Goal: Information Seeking & Learning: Learn about a topic

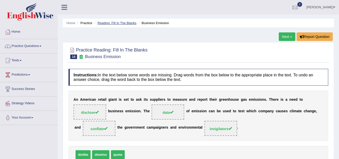
click at [114, 23] on link "Reading: Fill In The Blanks" at bounding box center [116, 23] width 39 height 4
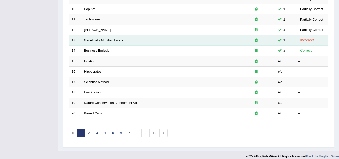
scroll to position [173, 0]
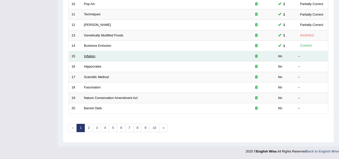
click at [90, 56] on link "Inflation" at bounding box center [90, 56] width 12 height 4
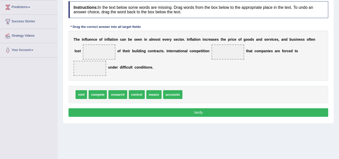
scroll to position [75, 0]
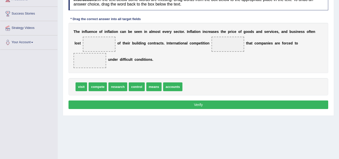
click at [102, 88] on span "compete" at bounding box center [98, 86] width 18 height 9
drag, startPoint x: 150, startPoint y: 89, endPoint x: 228, endPoint y: 46, distance: 88.6
drag, startPoint x: 84, startPoint y: 85, endPoint x: 87, endPoint y: 57, distance: 28.0
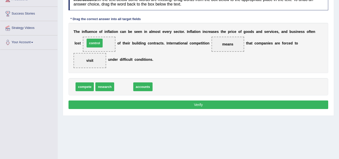
drag, startPoint x: 119, startPoint y: 88, endPoint x: 90, endPoint y: 44, distance: 52.8
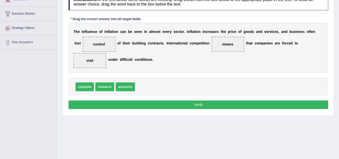
click at [199, 104] on button "Verify" at bounding box center [199, 104] width 260 height 9
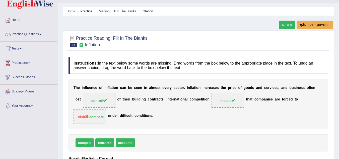
scroll to position [0, 0]
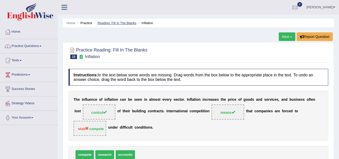
click at [111, 22] on link "Reading: Fill In The Blanks" at bounding box center [116, 23] width 39 height 4
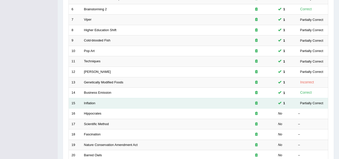
scroll to position [173, 0]
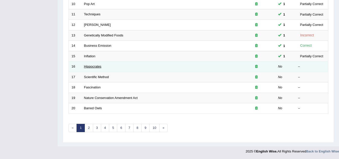
click at [98, 66] on link "Hippocrates" at bounding box center [92, 67] width 17 height 4
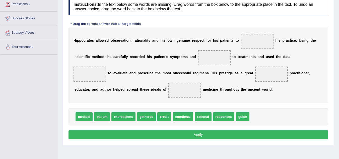
scroll to position [75, 0]
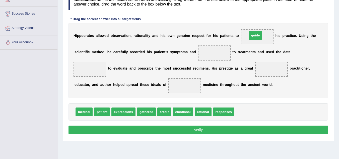
drag, startPoint x: 239, startPoint y: 112, endPoint x: 252, endPoint y: 36, distance: 77.6
drag, startPoint x: 218, startPoint y: 114, endPoint x: 218, endPoint y: 111, distance: 2.5
click at [151, 112] on span "gathered" at bounding box center [146, 111] width 19 height 9
drag, startPoint x: 252, startPoint y: 41, endPoint x: 214, endPoint y: 53, distance: 40.6
drag, startPoint x: 162, startPoint y: 111, endPoint x: 253, endPoint y: 34, distance: 118.9
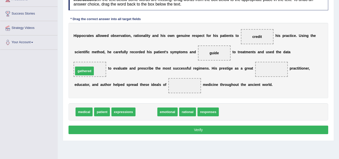
drag, startPoint x: 145, startPoint y: 112, endPoint x: 89, endPoint y: 71, distance: 69.5
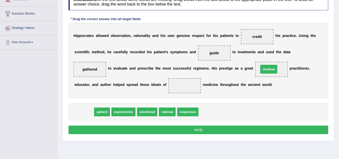
drag, startPoint x: 83, startPoint y: 112, endPoint x: 268, endPoint y: 70, distance: 189.6
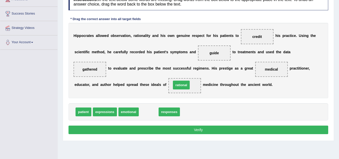
drag, startPoint x: 146, startPoint y: 113, endPoint x: 179, endPoint y: 86, distance: 42.3
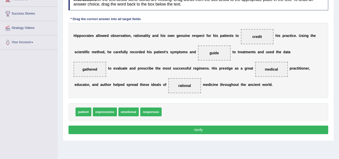
click at [191, 127] on button "Verify" at bounding box center [199, 129] width 260 height 9
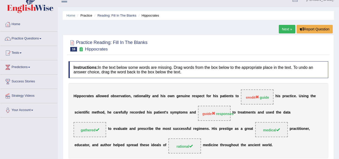
scroll to position [0, 0]
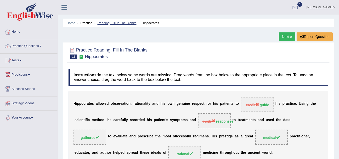
click at [114, 24] on link "Reading: Fill In The Blanks" at bounding box center [116, 23] width 39 height 4
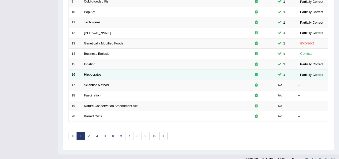
scroll to position [173, 0]
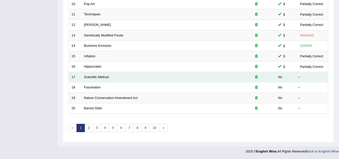
click at [100, 74] on td "Scientific Method" at bounding box center [159, 77] width 156 height 11
click at [101, 76] on link "Scientific Method" at bounding box center [96, 77] width 25 height 4
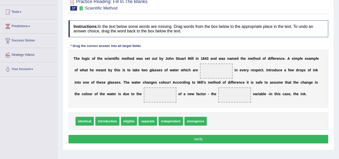
scroll to position [50, 0]
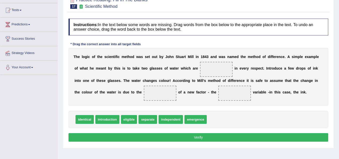
click at [87, 121] on span "identical" at bounding box center [85, 119] width 18 height 9
drag, startPoint x: 87, startPoint y: 120, endPoint x: 217, endPoint y: 69, distance: 139.5
click at [94, 120] on span "introduction" at bounding box center [88, 119] width 24 height 9
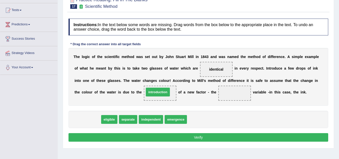
drag, startPoint x: 94, startPoint y: 120, endPoint x: 164, endPoint y: 93, distance: 75.4
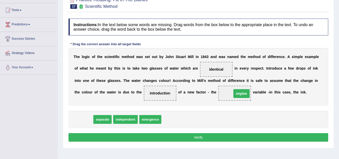
drag, startPoint x: 78, startPoint y: 116, endPoint x: 234, endPoint y: 91, distance: 157.9
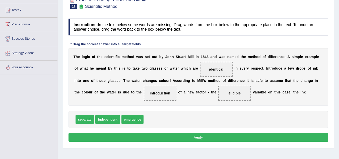
click at [197, 135] on button "Verify" at bounding box center [199, 137] width 260 height 9
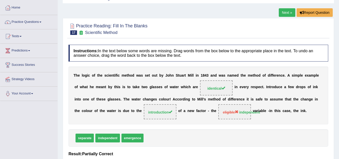
scroll to position [0, 0]
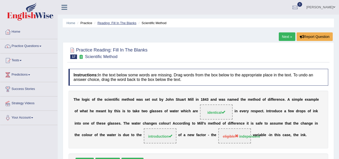
click at [114, 23] on link "Reading: Fill In The Blanks" at bounding box center [116, 23] width 39 height 4
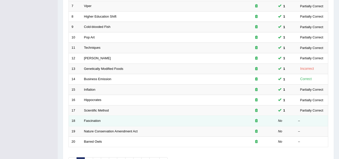
scroll to position [173, 0]
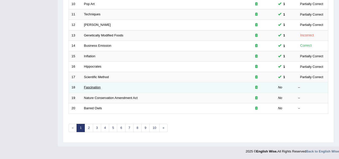
click at [86, 87] on link "Fascination" at bounding box center [92, 87] width 17 height 4
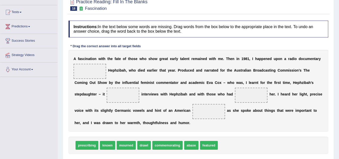
scroll to position [50, 0]
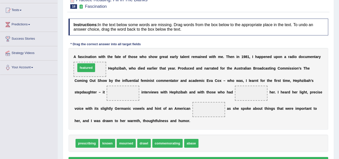
drag, startPoint x: 208, startPoint y: 142, endPoint x: 86, endPoint y: 67, distance: 144.1
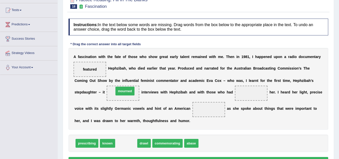
drag, startPoint x: 128, startPoint y: 143, endPoint x: 127, endPoint y: 91, distance: 52.2
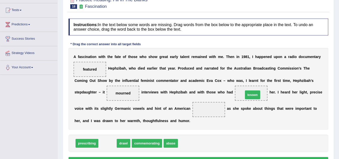
drag, startPoint x: 109, startPoint y: 147, endPoint x: 254, endPoint y: 98, distance: 152.9
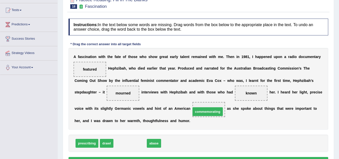
drag, startPoint x: 124, startPoint y: 144, endPoint x: 203, endPoint y: 111, distance: 85.4
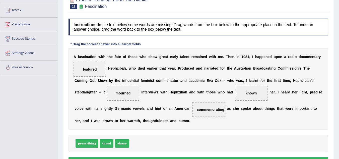
scroll to position [75, 0]
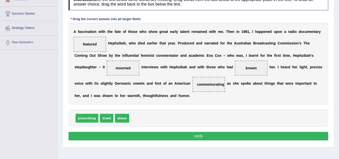
click at [199, 137] on button "Verify" at bounding box center [199, 136] width 260 height 9
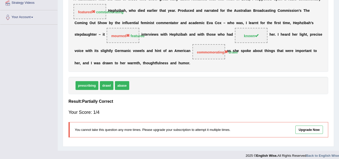
scroll to position [0, 0]
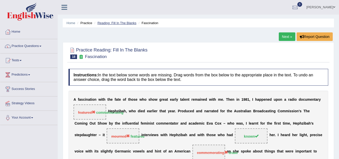
click at [113, 21] on link "Reading: Fill In The Blanks" at bounding box center [116, 23] width 39 height 4
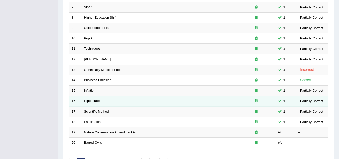
scroll to position [173, 0]
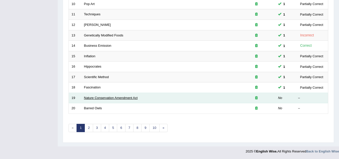
click at [105, 97] on link "Nature Conservation Amendment Act" at bounding box center [111, 98] width 54 height 4
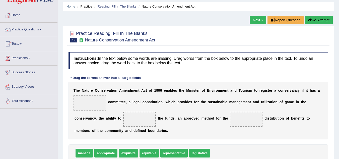
scroll to position [25, 0]
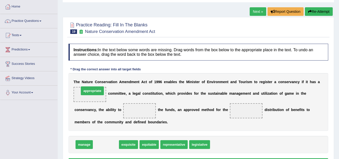
drag, startPoint x: 110, startPoint y: 145, endPoint x: 97, endPoint y: 91, distance: 55.4
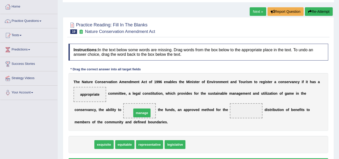
drag, startPoint x: 87, startPoint y: 146, endPoint x: 145, endPoint y: 114, distance: 65.9
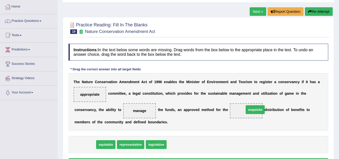
drag, startPoint x: 89, startPoint y: 143, endPoint x: 256, endPoint y: 108, distance: 171.0
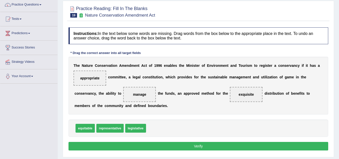
scroll to position [50, 0]
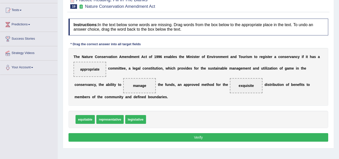
click at [207, 137] on button "Verify" at bounding box center [199, 137] width 260 height 9
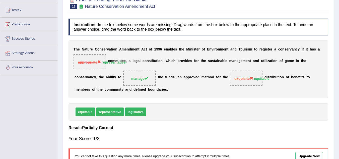
scroll to position [0, 0]
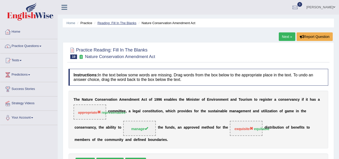
click at [124, 23] on link "Reading: Fill In The Blanks" at bounding box center [116, 23] width 39 height 4
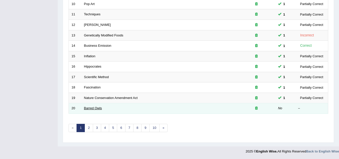
click at [96, 107] on link "Barred Owls" at bounding box center [93, 108] width 18 height 4
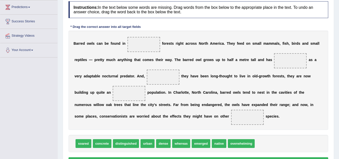
scroll to position [75, 0]
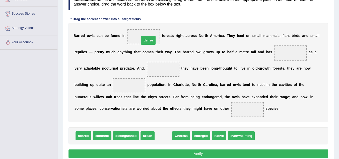
drag, startPoint x: 167, startPoint y: 138, endPoint x: 152, endPoint y: 42, distance: 97.0
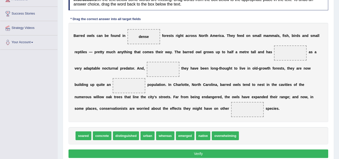
click at [130, 139] on span "distinguished" at bounding box center [126, 135] width 26 height 9
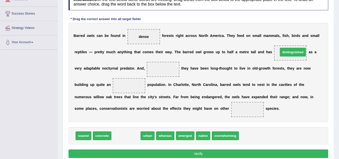
drag, startPoint x: 130, startPoint y: 139, endPoint x: 297, endPoint y: 54, distance: 186.9
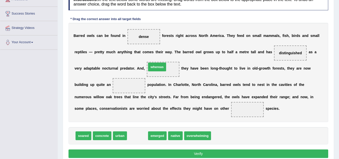
drag, startPoint x: 138, startPoint y: 137, endPoint x: 158, endPoint y: 68, distance: 72.4
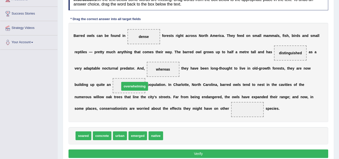
drag, startPoint x: 170, startPoint y: 136, endPoint x: 124, endPoint y: 84, distance: 69.5
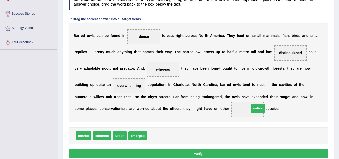
drag, startPoint x: 157, startPoint y: 137, endPoint x: 259, endPoint y: 109, distance: 105.7
click at [210, 152] on button "Verify" at bounding box center [199, 153] width 260 height 9
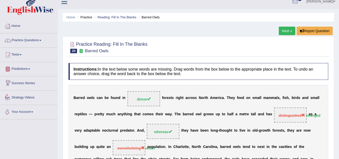
scroll to position [0, 0]
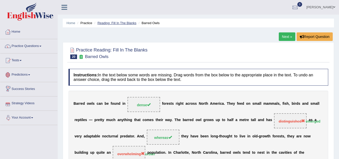
click at [121, 23] on link "Reading: Fill In The Blanks" at bounding box center [116, 23] width 39 height 4
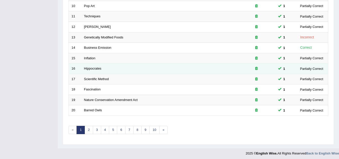
scroll to position [173, 0]
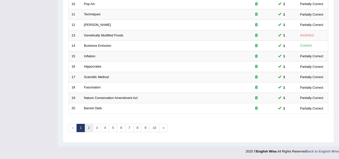
click at [91, 129] on link "2" at bounding box center [89, 128] width 8 height 8
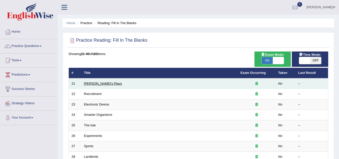
click at [97, 83] on link "[PERSON_NAME]'s Plays" at bounding box center [103, 84] width 38 height 4
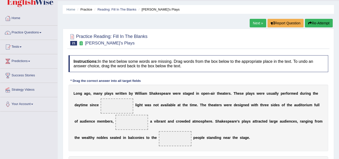
scroll to position [50, 0]
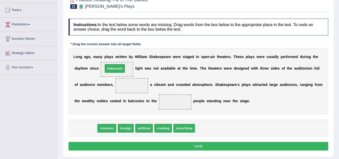
drag, startPoint x: 88, startPoint y: 129, endPoint x: 118, endPoint y: 69, distance: 66.4
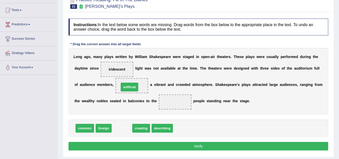
drag, startPoint x: 130, startPoint y: 127, endPoint x: 138, endPoint y: 86, distance: 41.8
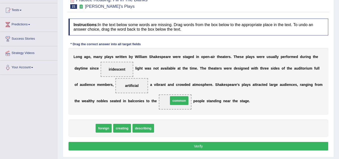
drag, startPoint x: 90, startPoint y: 130, endPoint x: 185, endPoint y: 102, distance: 98.3
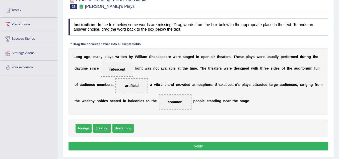
click at [212, 146] on button "Verify" at bounding box center [199, 146] width 260 height 9
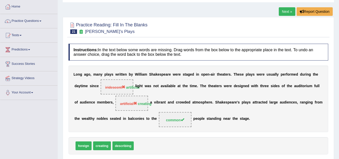
scroll to position [0, 0]
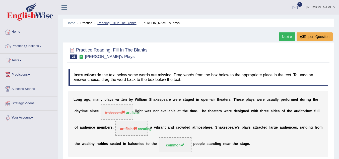
click at [121, 21] on link "Reading: Fill In The Blanks" at bounding box center [116, 23] width 39 height 4
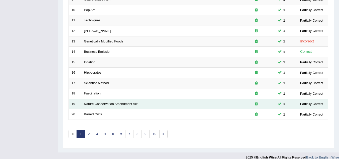
scroll to position [173, 0]
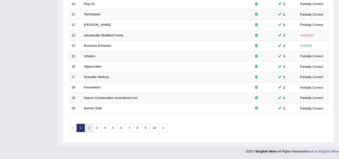
click at [91, 125] on link "2" at bounding box center [89, 128] width 8 height 8
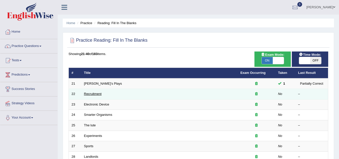
click at [99, 92] on link "Recruitment" at bounding box center [93, 94] width 18 height 4
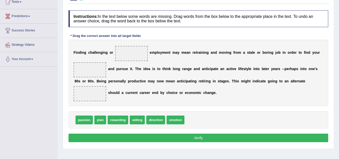
scroll to position [75, 0]
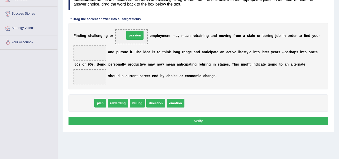
drag, startPoint x: 80, startPoint y: 103, endPoint x: 131, endPoint y: 35, distance: 85.0
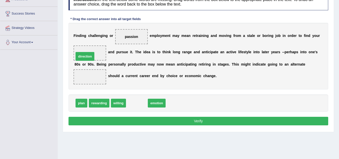
drag, startPoint x: 131, startPoint y: 103, endPoint x: 79, endPoint y: 56, distance: 69.8
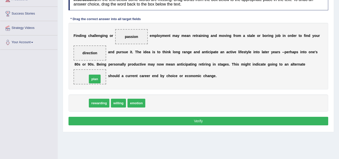
drag, startPoint x: 84, startPoint y: 103, endPoint x: 98, endPoint y: 76, distance: 30.3
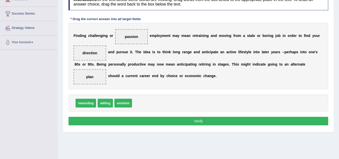
click at [203, 118] on button "Verify" at bounding box center [199, 121] width 260 height 9
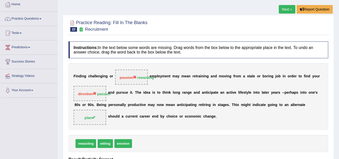
scroll to position [0, 0]
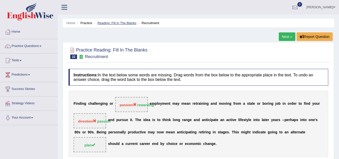
click at [115, 22] on link "Reading: Fill In The Blanks" at bounding box center [116, 23] width 39 height 4
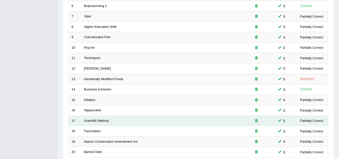
scroll to position [173, 0]
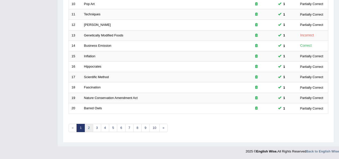
click at [90, 130] on link "2" at bounding box center [89, 128] width 8 height 8
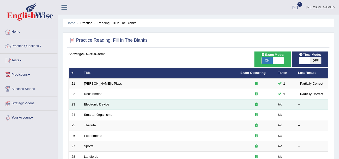
click at [95, 104] on link "Electronic Device" at bounding box center [96, 104] width 25 height 4
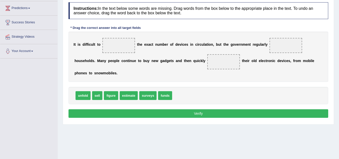
scroll to position [75, 0]
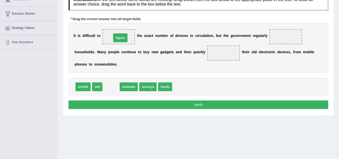
drag, startPoint x: 113, startPoint y: 87, endPoint x: 122, endPoint y: 38, distance: 49.8
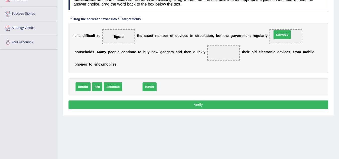
drag, startPoint x: 134, startPoint y: 88, endPoint x: 284, endPoint y: 35, distance: 158.8
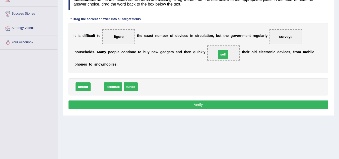
drag, startPoint x: 96, startPoint y: 88, endPoint x: 222, endPoint y: 55, distance: 129.8
click at [184, 105] on button "Verify" at bounding box center [199, 104] width 260 height 9
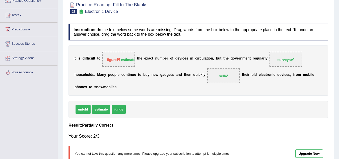
scroll to position [0, 0]
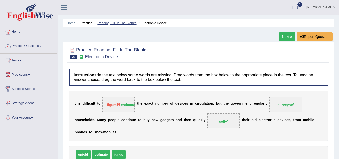
click at [117, 22] on link "Reading: Fill In The Blanks" at bounding box center [116, 23] width 39 height 4
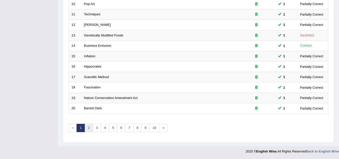
click at [91, 126] on link "2" at bounding box center [89, 128] width 8 height 8
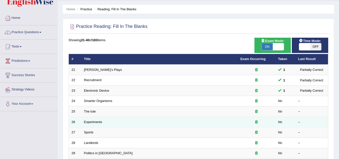
scroll to position [25, 0]
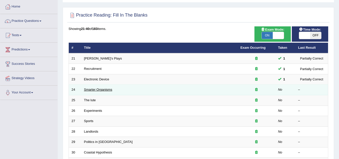
click at [108, 90] on link "Smarter Organisms" at bounding box center [98, 90] width 28 height 4
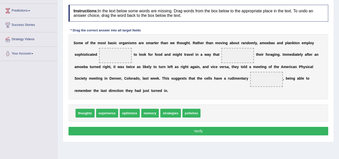
scroll to position [75, 0]
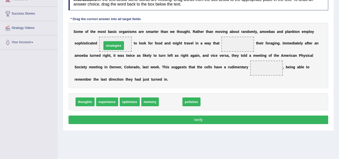
drag, startPoint x: 171, startPoint y: 101, endPoint x: 115, endPoint y: 43, distance: 80.4
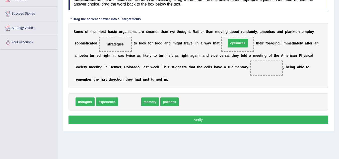
drag, startPoint x: 134, startPoint y: 101, endPoint x: 242, endPoint y: 43, distance: 123.3
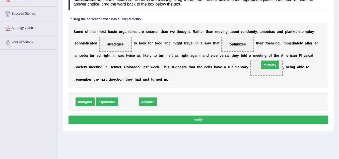
drag, startPoint x: 132, startPoint y: 103, endPoint x: 273, endPoint y: 66, distance: 146.3
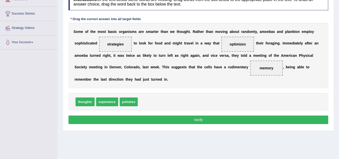
click at [180, 120] on button "Verify" at bounding box center [199, 119] width 260 height 9
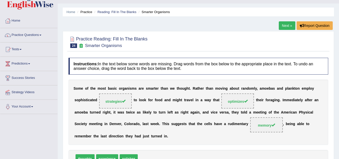
scroll to position [0, 0]
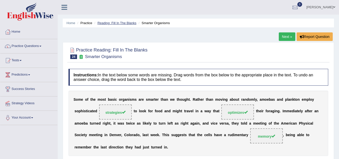
click at [129, 22] on link "Reading: Fill In The Blanks" at bounding box center [116, 23] width 39 height 4
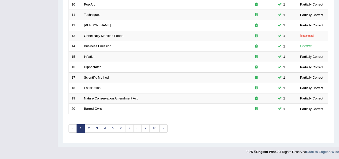
scroll to position [173, 0]
click at [87, 126] on link "2" at bounding box center [89, 128] width 8 height 8
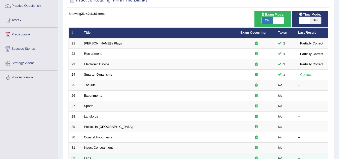
scroll to position [75, 0]
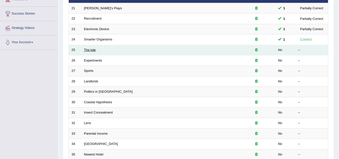
click at [90, 48] on link "The lute" at bounding box center [90, 50] width 12 height 4
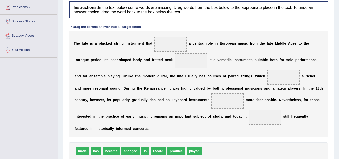
scroll to position [75, 0]
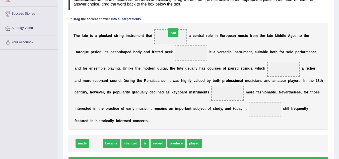
drag, startPoint x: 97, startPoint y: 145, endPoint x: 174, endPoint y: 35, distance: 134.5
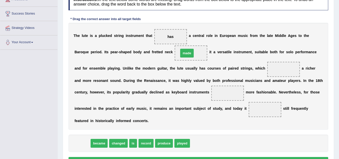
drag, startPoint x: 83, startPoint y: 143, endPoint x: 188, endPoint y: 53, distance: 138.5
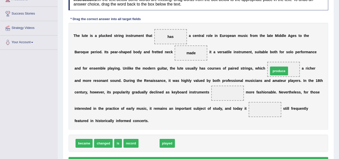
drag, startPoint x: 148, startPoint y: 143, endPoint x: 282, endPoint y: 70, distance: 152.8
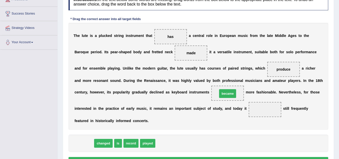
drag, startPoint x: 80, startPoint y: 142, endPoint x: 224, endPoint y: 92, distance: 151.9
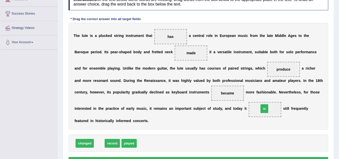
drag, startPoint x: 100, startPoint y: 143, endPoint x: 266, endPoint y: 108, distance: 169.3
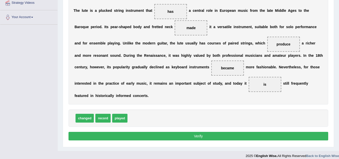
click at [182, 135] on button "Verify" at bounding box center [199, 136] width 260 height 9
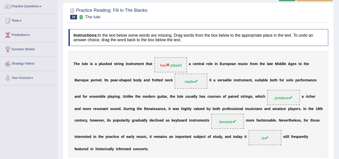
scroll to position [0, 0]
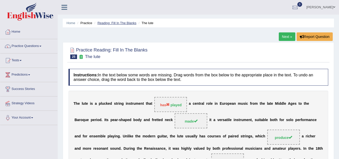
click at [113, 22] on link "Reading: Fill In The Blanks" at bounding box center [116, 23] width 39 height 4
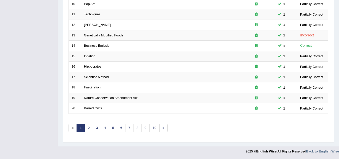
scroll to position [173, 0]
click at [90, 127] on link "2" at bounding box center [89, 128] width 8 height 8
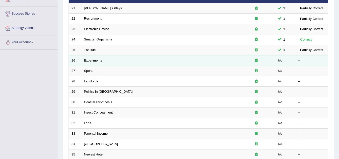
click at [95, 61] on link "Experiments" at bounding box center [93, 60] width 18 height 4
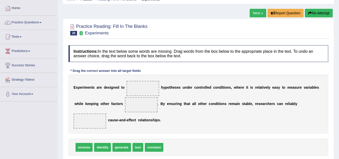
scroll to position [50, 0]
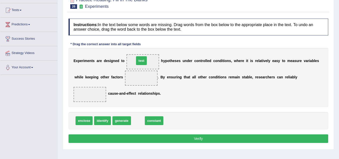
drag, startPoint x: 135, startPoint y: 120, endPoint x: 138, endPoint y: 60, distance: 60.1
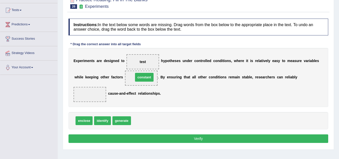
drag, startPoint x: 143, startPoint y: 120, endPoint x: 145, endPoint y: 77, distance: 43.5
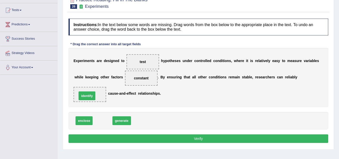
drag, startPoint x: 102, startPoint y: 120, endPoint x: 86, endPoint y: 95, distance: 30.0
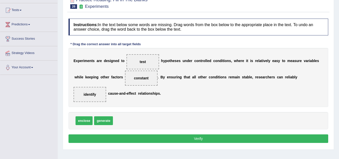
click at [213, 138] on button "Verify" at bounding box center [199, 138] width 260 height 9
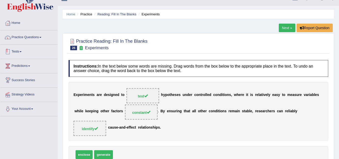
scroll to position [0, 0]
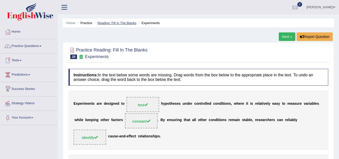
click at [113, 23] on link "Reading: Fill In The Blanks" at bounding box center [116, 23] width 39 height 4
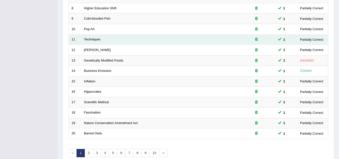
scroll to position [173, 0]
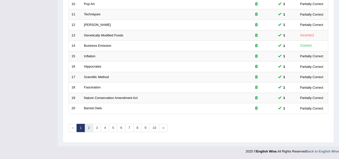
click at [87, 128] on link "2" at bounding box center [89, 128] width 8 height 8
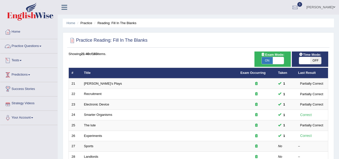
click at [42, 45] on link "Practice Questions" at bounding box center [28, 45] width 57 height 13
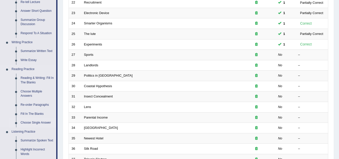
scroll to position [100, 0]
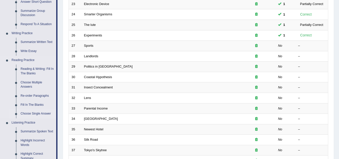
click at [35, 113] on link "Choose Single Answer" at bounding box center [37, 113] width 38 height 9
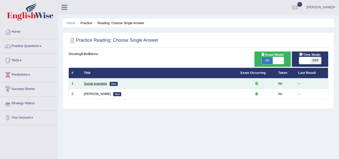
click at [101, 82] on link "Social scientists" at bounding box center [95, 84] width 23 height 4
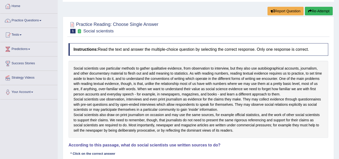
scroll to position [25, 0]
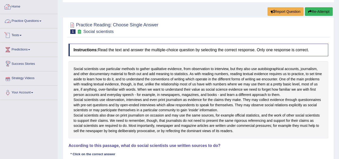
click at [45, 21] on link "Practice Questions" at bounding box center [28, 20] width 57 height 13
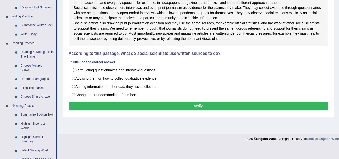
scroll to position [151, 0]
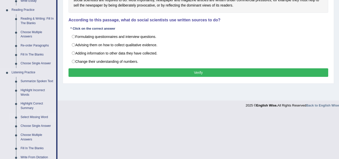
click at [30, 116] on link "Select Missing Word" at bounding box center [37, 117] width 38 height 9
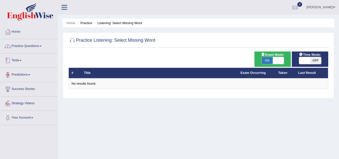
click at [39, 48] on link "Practice Questions" at bounding box center [28, 45] width 57 height 13
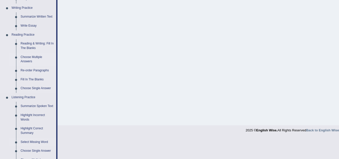
scroll to position [176, 0]
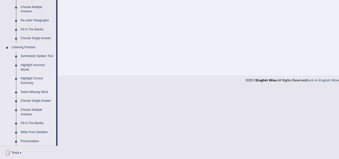
click at [37, 78] on link "Highlight Correct Summary" at bounding box center [37, 80] width 38 height 13
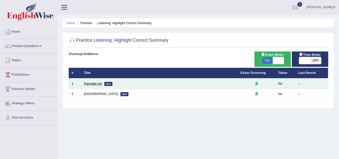
click at [93, 83] on link "Pancake Ice" at bounding box center [93, 84] width 18 height 4
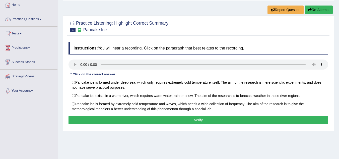
scroll to position [50, 0]
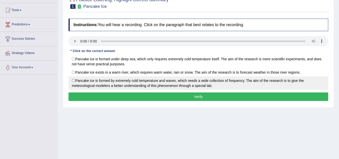
click at [73, 79] on label "Pancake ice is formed by extremely cold temperature and waves, which needs a wi…" at bounding box center [199, 83] width 260 height 14
radio input "true"
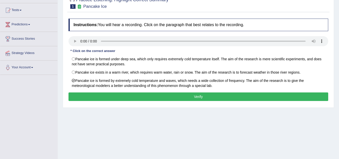
click at [185, 97] on button "Verify" at bounding box center [199, 96] width 260 height 9
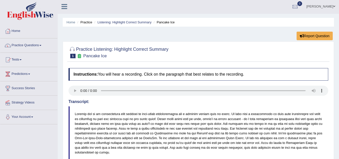
scroll to position [0, 0]
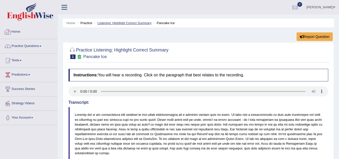
click at [114, 24] on link "Listening: Highlight Correct Summary" at bounding box center [124, 23] width 54 height 4
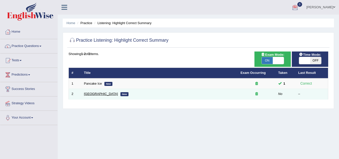
click at [87, 93] on link "[GEOGRAPHIC_DATA]" at bounding box center [101, 94] width 34 height 4
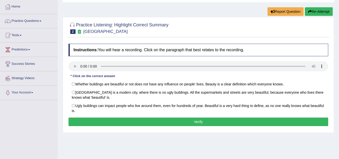
scroll to position [25, 0]
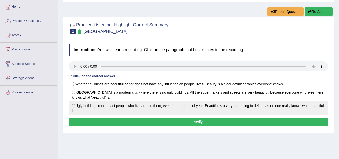
click at [74, 106] on label "Ugly buildings can impact people who live around them, even for hundreds of yea…" at bounding box center [199, 108] width 260 height 14
radio input "true"
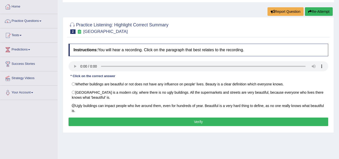
click at [168, 122] on button "Verify" at bounding box center [199, 121] width 260 height 9
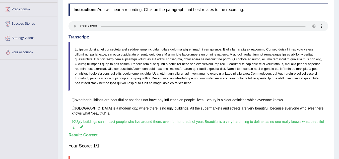
scroll to position [4, 0]
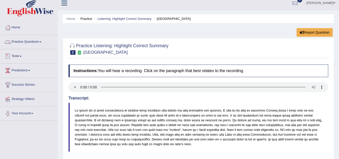
click at [37, 44] on link "Practice Questions" at bounding box center [28, 41] width 57 height 13
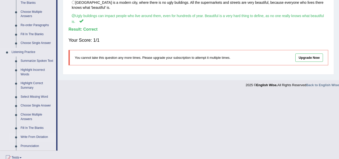
scroll to position [180, 0]
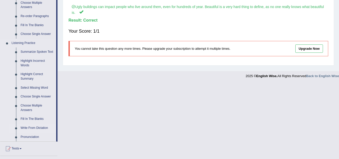
click at [35, 128] on link "Write From Dictation" at bounding box center [37, 127] width 38 height 9
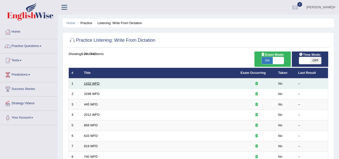
click at [94, 84] on link "1432 WFD" at bounding box center [92, 84] width 16 height 4
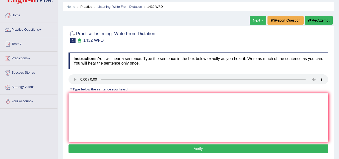
scroll to position [25, 0]
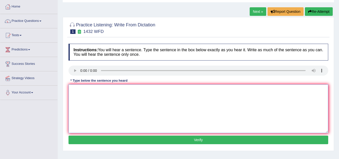
click at [89, 93] on textarea at bounding box center [199, 108] width 260 height 49
drag, startPoint x: 76, startPoint y: 89, endPoint x: 77, endPoint y: 95, distance: 6.1
click at [76, 90] on textarea "more physical acitivit are benefical to your health." at bounding box center [199, 108] width 260 height 49
click at [104, 90] on textarea "More physical acitivit are benefical to your health." at bounding box center [199, 108] width 260 height 49
type textarea "More physical acitivities are benefical to your health."
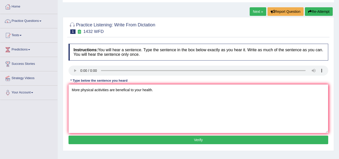
click at [201, 140] on button "Verify" at bounding box center [199, 140] width 260 height 9
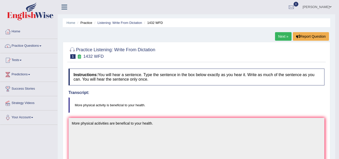
scroll to position [0, 0]
click at [116, 22] on link "Listening: Write From Dictation" at bounding box center [119, 23] width 45 height 4
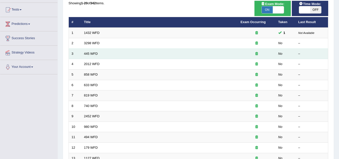
scroll to position [50, 0]
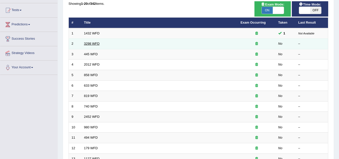
click at [92, 44] on link "3298 WFD" at bounding box center [92, 44] width 16 height 4
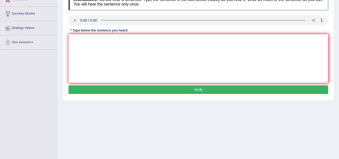
scroll to position [50, 0]
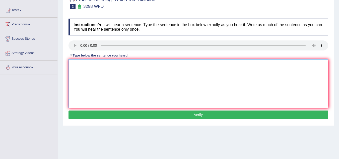
click at [84, 69] on textarea at bounding box center [199, 83] width 260 height 49
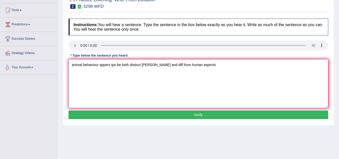
drag, startPoint x: 73, startPoint y: 64, endPoint x: 77, endPoint y: 79, distance: 15.6
click at [74, 66] on textarea "animal behaviour appers tpo be both distinct simar and diff from human aspects" at bounding box center [199, 83] width 260 height 49
click at [111, 65] on textarea "Animal behaviour appers tpo be both distinct simar and diff from human aspects" at bounding box center [199, 83] width 260 height 49
click at [114, 65] on textarea "Animal behaviour appers tpo be both distinct simar and diff from human aspects" at bounding box center [199, 83] width 260 height 49
click at [115, 65] on textarea "Animal behaviour appers to be both distinct simar and diff from human aspects" at bounding box center [199, 83] width 260 height 49
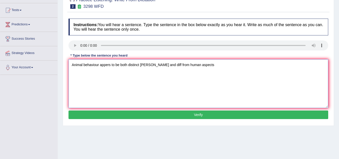
click at [120, 65] on textarea "Animal behaviour appers to be both distinct simar and diff from human aspects" at bounding box center [199, 83] width 260 height 49
drag, startPoint x: 145, startPoint y: 65, endPoint x: 156, endPoint y: 82, distance: 20.8
click at [145, 66] on textarea "Animal behaviour appers to be both distinct simar and diff from human aspects" at bounding box center [199, 83] width 260 height 49
drag, startPoint x: 163, startPoint y: 66, endPoint x: 181, endPoint y: 94, distance: 33.8
click at [164, 68] on textarea "Animal behaviour appers to be both distinct similar and diff from human aspects" at bounding box center [199, 83] width 260 height 49
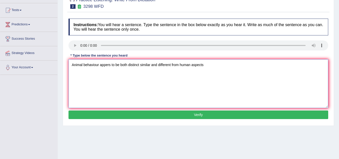
click at [207, 65] on textarea "Animal behaviour appers to be both distinct similar and different from human as…" at bounding box center [199, 83] width 260 height 49
type textarea "Animal behaviour appers to be both distinct similar and different from human as…"
click at [193, 113] on button "Verify" at bounding box center [199, 114] width 260 height 9
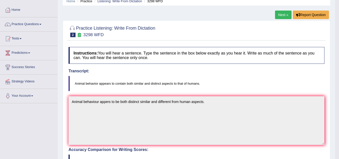
scroll to position [0, 0]
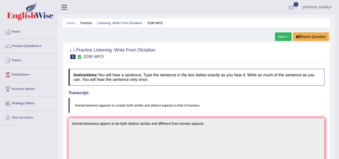
click at [89, 23] on li "Practice" at bounding box center [84, 23] width 16 height 5
click at [108, 23] on link "Listening: Write From Dictation" at bounding box center [119, 23] width 45 height 4
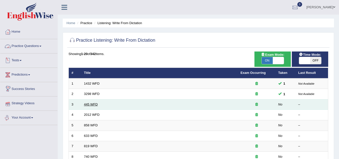
click at [91, 104] on link "445 WFD" at bounding box center [91, 104] width 14 height 4
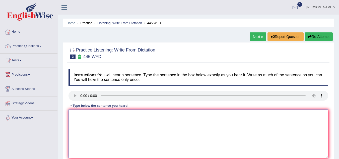
click at [90, 116] on textarea at bounding box center [199, 133] width 260 height 49
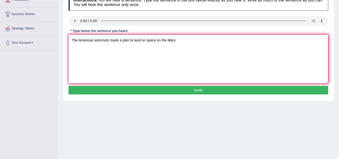
scroll to position [75, 0]
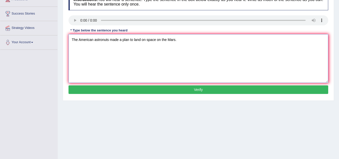
type textarea "The American astronuts made a plan to land on space on the Mars."
click at [185, 91] on button "Verify" at bounding box center [199, 89] width 260 height 9
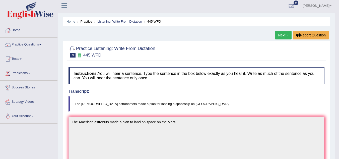
scroll to position [0, 0]
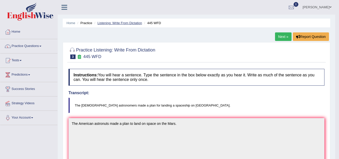
click at [109, 22] on link "Listening: Write From Dictation" at bounding box center [119, 23] width 45 height 4
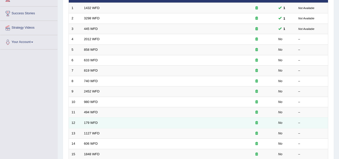
scroll to position [75, 0]
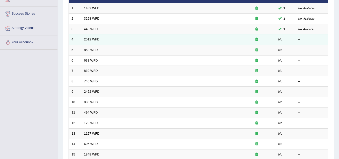
click at [90, 38] on link "2012 WFD" at bounding box center [92, 39] width 16 height 4
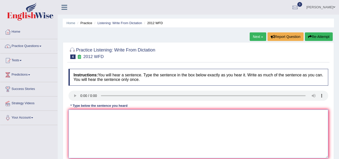
drag, startPoint x: 82, startPoint y: 117, endPoint x: 86, endPoint y: 115, distance: 3.8
click at [83, 117] on textarea at bounding box center [199, 133] width 260 height 49
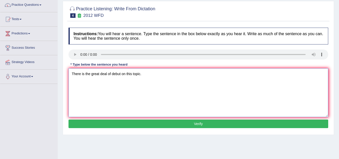
scroll to position [50, 0]
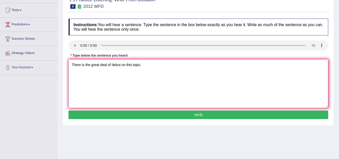
type textarea "There is the great deal of debut on this topic."
click at [160, 117] on button "Verify" at bounding box center [199, 114] width 260 height 9
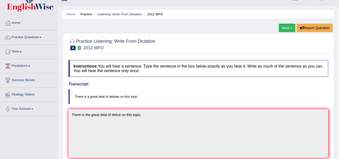
scroll to position [0, 0]
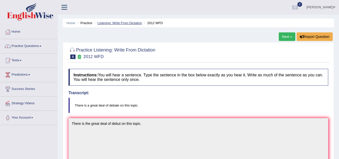
click at [127, 21] on link "Listening: Write From Dictation" at bounding box center [119, 23] width 45 height 4
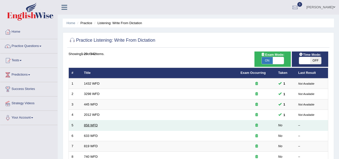
click at [93, 124] on link "858 WFD" at bounding box center [91, 125] width 14 height 4
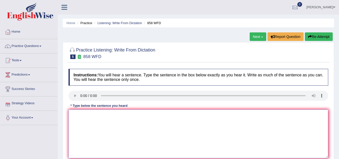
click at [80, 116] on textarea at bounding box center [199, 133] width 260 height 49
drag, startPoint x: 129, startPoint y: 116, endPoint x: 147, endPoint y: 142, distance: 31.6
click at [128, 118] on textarea "The year, when the ships of artifactes was destroyed bt the historians." at bounding box center [199, 133] width 260 height 49
drag, startPoint x: 135, startPoint y: 114, endPoint x: 142, endPoint y: 128, distance: 15.0
click at [139, 121] on textarea "The year, when the ships of artifacts was destroyed bt the historians." at bounding box center [199, 133] width 260 height 49
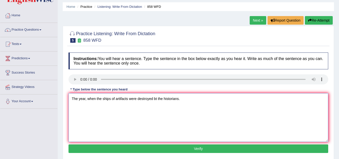
scroll to position [25, 0]
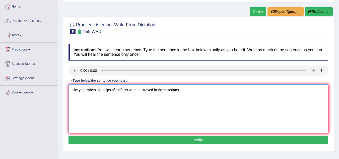
type textarea "The year, when the ships of artifacts were destroyed bt the historians."
click at [191, 137] on button "Verify" at bounding box center [199, 140] width 260 height 9
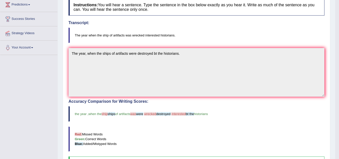
scroll to position [0, 0]
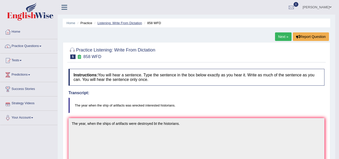
click at [125, 22] on link "Listening: Write From Dictation" at bounding box center [119, 23] width 45 height 4
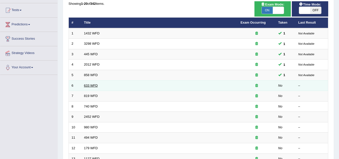
click at [91, 84] on link "633 WFD" at bounding box center [91, 86] width 14 height 4
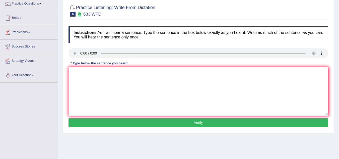
scroll to position [50, 0]
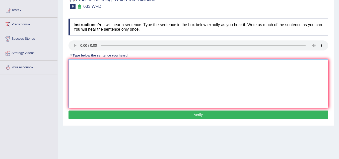
click at [78, 65] on textarea at bounding box center [199, 83] width 260 height 49
click at [86, 66] on textarea "Research show that excerise makes us feel better." at bounding box center [199, 83] width 260 height 49
type textarea "Research show that excerise makes us feel better."
click at [185, 113] on button "Verify" at bounding box center [199, 114] width 260 height 9
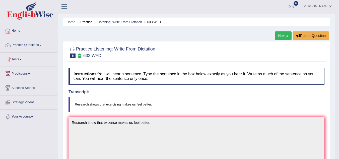
scroll to position [0, 0]
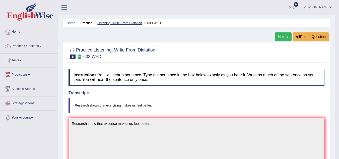
click at [118, 23] on link "Listening: Write From Dictation" at bounding box center [119, 23] width 45 height 4
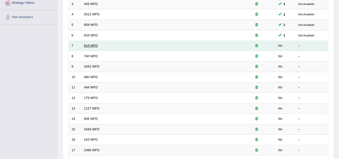
click at [90, 47] on link "819 WFD" at bounding box center [91, 46] width 14 height 4
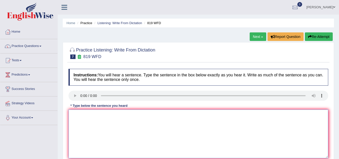
click at [77, 112] on textarea at bounding box center [199, 133] width 260 height 49
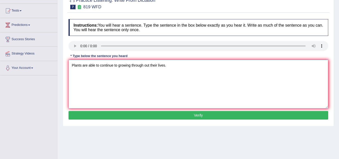
scroll to position [50, 0]
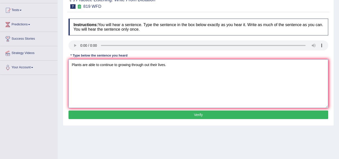
type textarea "Plants are able to continue to growing through out their lives."
click at [197, 116] on button "Verify" at bounding box center [199, 114] width 260 height 9
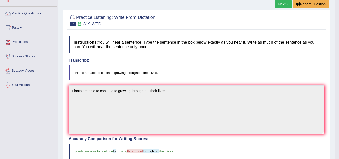
scroll to position [0, 0]
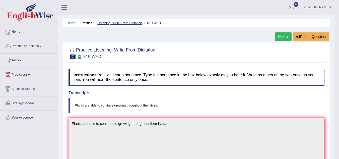
click at [117, 22] on link "Listening: Write From Dictation" at bounding box center [119, 23] width 45 height 4
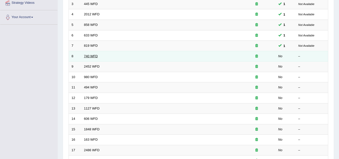
click at [96, 56] on link "740 WFD" at bounding box center [91, 56] width 14 height 4
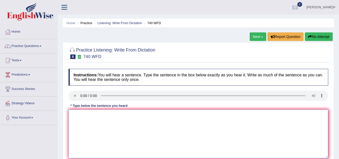
click at [85, 119] on textarea at bounding box center [199, 133] width 260 height 49
click at [73, 115] on textarea "the series of observations were carried out in the classroom." at bounding box center [199, 133] width 260 height 49
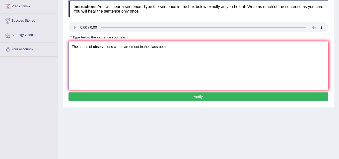
scroll to position [75, 0]
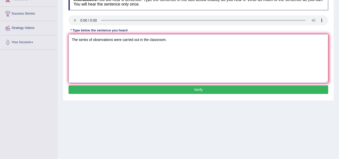
type textarea "The series of observations were carried out in the classroom."
click at [188, 87] on button "Verify" at bounding box center [199, 89] width 260 height 9
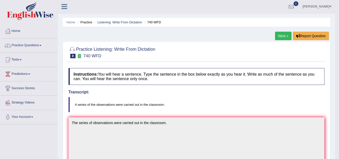
scroll to position [0, 0]
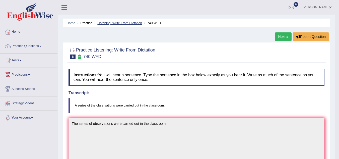
click at [133, 23] on link "Listening: Write From Dictation" at bounding box center [119, 23] width 45 height 4
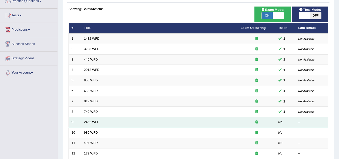
scroll to position [50, 0]
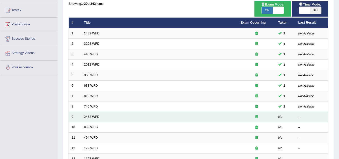
click at [97, 117] on link "2452 WFD" at bounding box center [92, 117] width 16 height 4
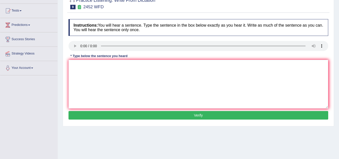
scroll to position [50, 0]
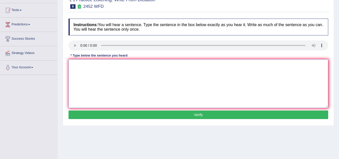
click at [95, 76] on textarea at bounding box center [199, 83] width 260 height 49
drag, startPoint x: 73, startPoint y: 66, endPoint x: 80, endPoint y: 74, distance: 11.0
click at [73, 66] on textarea "it is the dfebate abouty the value of march." at bounding box center [199, 83] width 260 height 49
click at [88, 65] on textarea "It is the dfebate abouty the value of march." at bounding box center [199, 83] width 260 height 49
drag, startPoint x: 105, startPoint y: 66, endPoint x: 105, endPoint y: 70, distance: 4.0
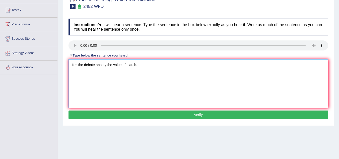
click at [105, 69] on textarea "It is the debate abouty the value of march." at bounding box center [199, 83] width 260 height 49
type textarea "It is the debate about the value of march."
click at [208, 115] on button "Verify" at bounding box center [199, 114] width 260 height 9
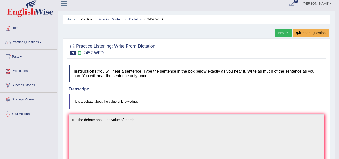
scroll to position [0, 0]
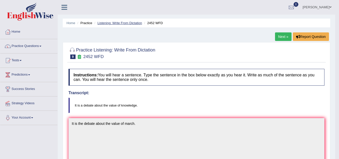
click at [116, 22] on link "Listening: Write From Dictation" at bounding box center [119, 23] width 45 height 4
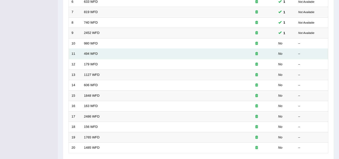
scroll to position [125, 0]
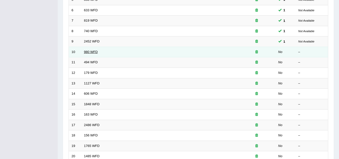
click at [97, 51] on link "980 WFD" at bounding box center [91, 52] width 14 height 4
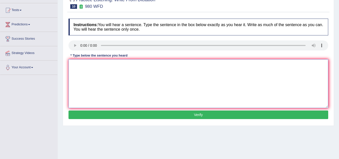
click at [91, 62] on textarea at bounding box center [199, 83] width 260 height 49
click at [82, 65] on textarea "Discusting debates taught in seminars and tutiorials." at bounding box center [199, 83] width 260 height 49
click at [77, 65] on textarea "Digstusting debates taught in seminars and tutiorials." at bounding box center [199, 83] width 260 height 49
click at [154, 65] on textarea "Disgusting debates taught in seminars and tutiorials." at bounding box center [199, 83] width 260 height 49
drag, startPoint x: 144, startPoint y: 65, endPoint x: 151, endPoint y: 73, distance: 10.8
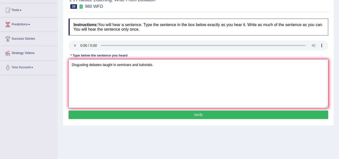
click at [144, 65] on textarea "Disgusting debates taught in seminars and tutiorials." at bounding box center [199, 83] width 260 height 49
type textarea "Disgusting debates taught in seminars and tutuorials."
click at [193, 114] on button "Verify" at bounding box center [199, 114] width 260 height 9
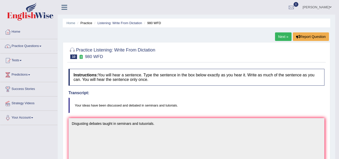
click at [112, 25] on li "Listening: Write From Dictation" at bounding box center [117, 23] width 49 height 5
click at [114, 20] on ul "Home Practice Listening: Write From Dictation 980 WFD" at bounding box center [197, 23] width 268 height 9
click at [114, 22] on link "Listening: Write From Dictation" at bounding box center [119, 23] width 45 height 4
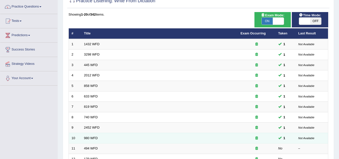
scroll to position [100, 0]
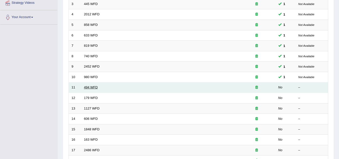
click at [96, 87] on link "494 WFD" at bounding box center [91, 87] width 14 height 4
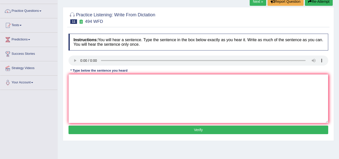
scroll to position [50, 0]
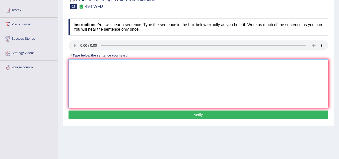
click at [92, 63] on textarea at bounding box center [199, 83] width 260 height 49
click at [88, 66] on textarea "The vocalivar particular here is the word jargoen." at bounding box center [199, 83] width 260 height 49
type textarea "The vocalvory particular here is the word jargoen."
click at [205, 115] on button "Verify" at bounding box center [199, 114] width 260 height 9
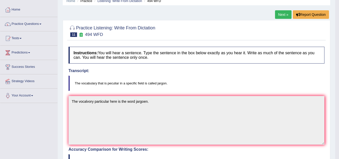
scroll to position [0, 0]
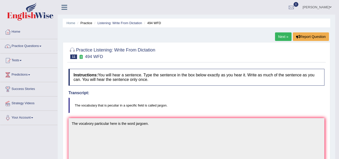
click at [120, 21] on li "Listening: Write From Dictation" at bounding box center [117, 23] width 49 height 5
click at [122, 24] on link "Listening: Write From Dictation" at bounding box center [119, 23] width 45 height 4
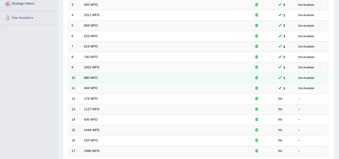
scroll to position [100, 0]
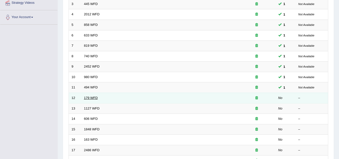
click at [92, 98] on link "179 WFD" at bounding box center [91, 98] width 14 height 4
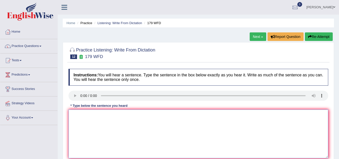
click at [82, 111] on textarea at bounding box center [199, 133] width 260 height 49
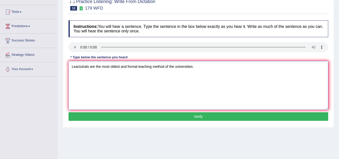
scroll to position [50, 0]
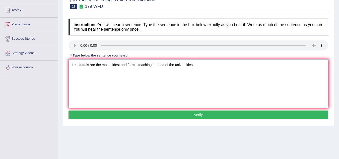
click at [79, 65] on textarea "Leactutrals are the most oldest and formal teaching method of the universities." at bounding box center [199, 83] width 260 height 49
click at [91, 77] on textarea "Leactutrals are the most oldest and formal teaching method of the universities." at bounding box center [199, 83] width 260 height 49
click at [211, 69] on textarea "Leactutrals are the most oldest and formal teaching method of the universities." at bounding box center [199, 83] width 260 height 49
type textarea "Leactutrals are the most oldest and formal teaching method of the universities."
click at [190, 117] on button "Verify" at bounding box center [199, 114] width 260 height 9
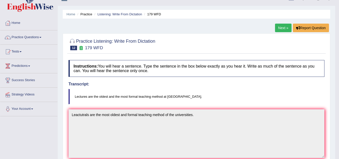
scroll to position [0, 0]
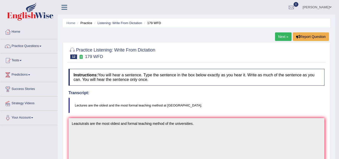
click at [123, 21] on li "Listening: Write From Dictation" at bounding box center [117, 23] width 49 height 5
click at [124, 23] on link "Listening: Write From Dictation" at bounding box center [119, 23] width 45 height 4
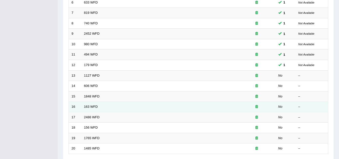
scroll to position [151, 0]
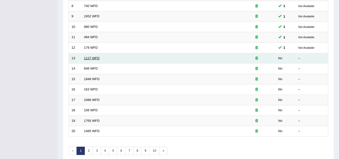
click at [90, 59] on link "1127 WFD" at bounding box center [92, 58] width 16 height 4
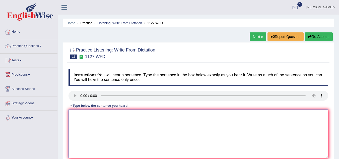
click at [78, 114] on textarea at bounding box center [199, 133] width 260 height 49
click at [121, 115] on textarea "A university degree is the requriment in many of the professions." at bounding box center [199, 133] width 260 height 49
drag, startPoint x: 119, startPoint y: 115, endPoint x: 123, endPoint y: 119, distance: 5.0
click at [119, 116] on textarea "A university degree is the requrement in many of the professions." at bounding box center [199, 133] width 260 height 49
click at [189, 115] on textarea "A university degree is the requirement in many of the professions." at bounding box center [199, 133] width 260 height 49
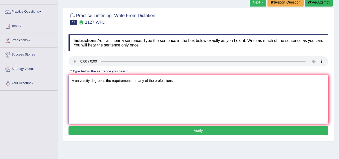
scroll to position [50, 0]
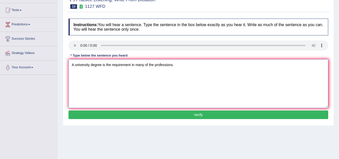
type textarea "A university degree is the requirement in many of the professions."
click at [202, 115] on button "Verify" at bounding box center [199, 114] width 260 height 9
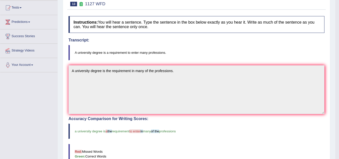
scroll to position [0, 0]
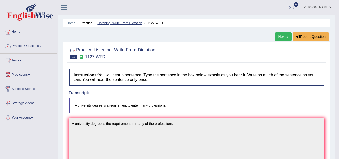
click at [118, 23] on link "Listening: Write From Dictation" at bounding box center [119, 23] width 45 height 4
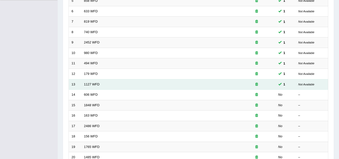
scroll to position [125, 0]
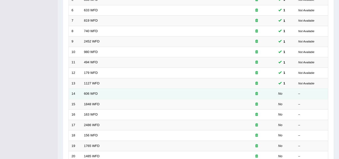
click at [98, 94] on td "606 WFD" at bounding box center [159, 94] width 157 height 11
click at [95, 93] on link "606 WFD" at bounding box center [91, 94] width 14 height 4
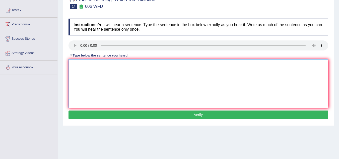
click at [84, 66] on textarea at bounding box center [199, 83] width 260 height 49
type textarea "Students will learn languages and liteces in the acient degree."
click at [181, 114] on button "Verify" at bounding box center [199, 114] width 260 height 9
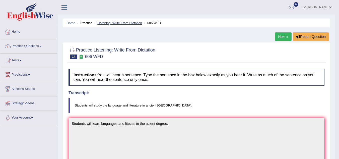
click at [110, 23] on link "Listening: Write From Dictation" at bounding box center [119, 23] width 45 height 4
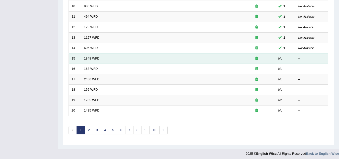
scroll to position [173, 0]
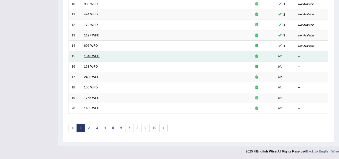
click at [88, 54] on link "1848 WFD" at bounding box center [92, 56] width 16 height 4
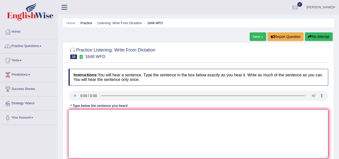
click at [94, 127] on textarea at bounding box center [199, 133] width 260 height 49
click at [73, 115] on textarea "students must provide valid documents to enroll in this course." at bounding box center [199, 133] width 260 height 49
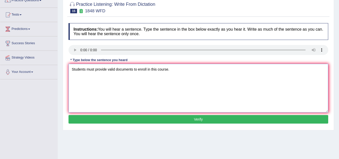
scroll to position [50, 0]
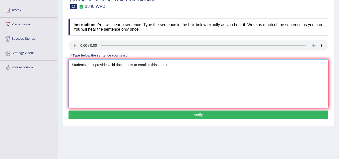
type textarea "Students must provide valid documents to enroll in this course."
click at [205, 116] on button "Verify" at bounding box center [199, 114] width 260 height 9
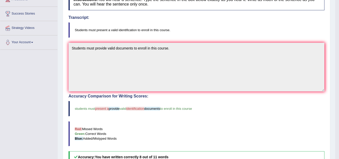
scroll to position [0, 0]
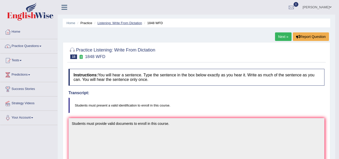
click at [116, 21] on link "Listening: Write From Dictation" at bounding box center [119, 23] width 45 height 4
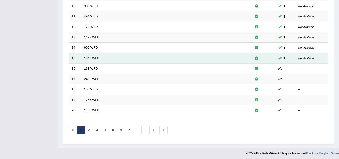
scroll to position [173, 0]
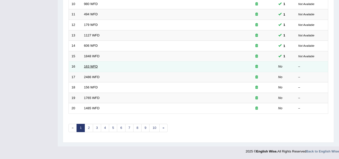
click at [88, 66] on link "163 WFD" at bounding box center [91, 67] width 14 height 4
